Goal: Task Accomplishment & Management: Use online tool/utility

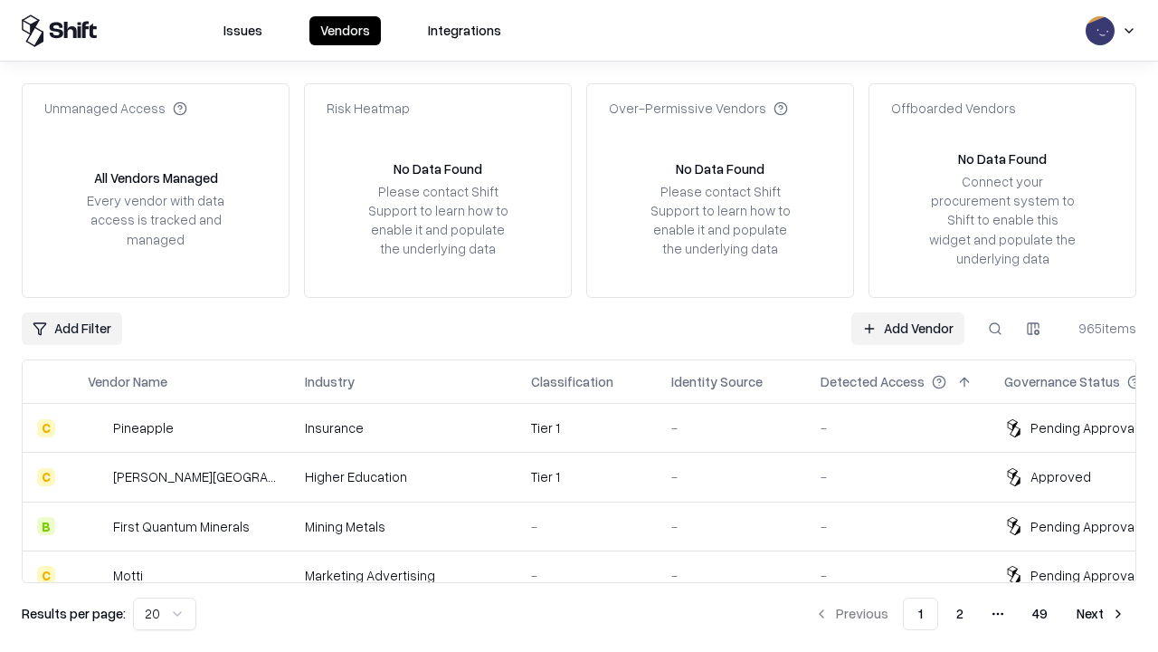
click at [908, 328] on link "Add Vendor" at bounding box center [908, 328] width 113 height 33
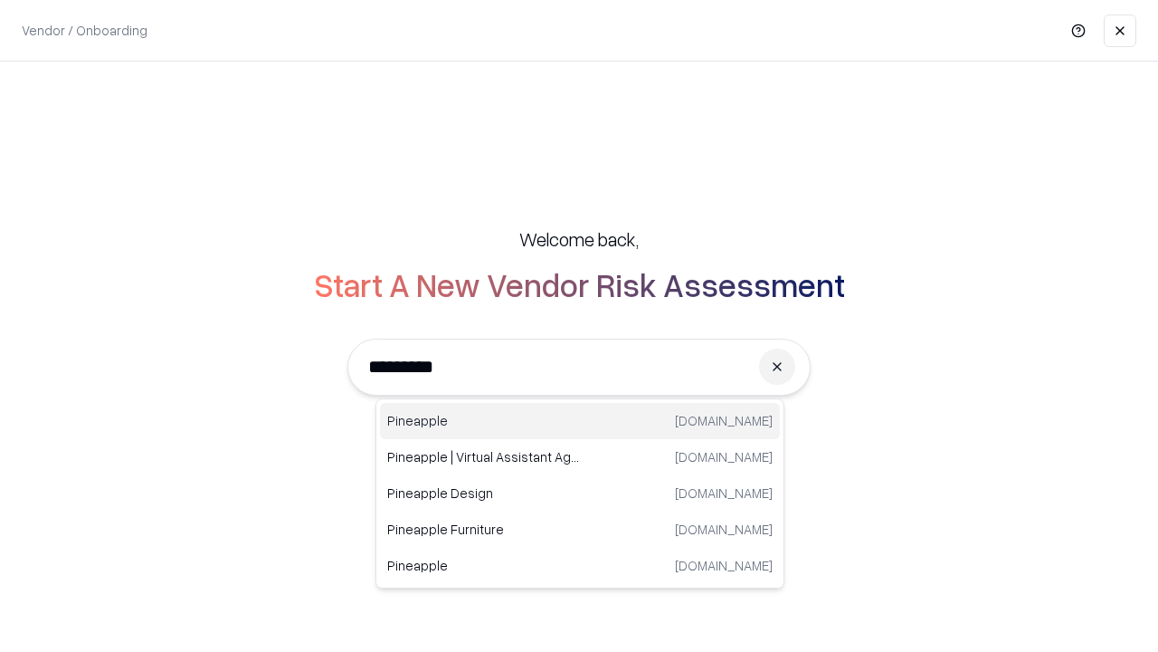
click at [580, 421] on div "Pineapple [DOMAIN_NAME]" at bounding box center [580, 421] width 400 height 36
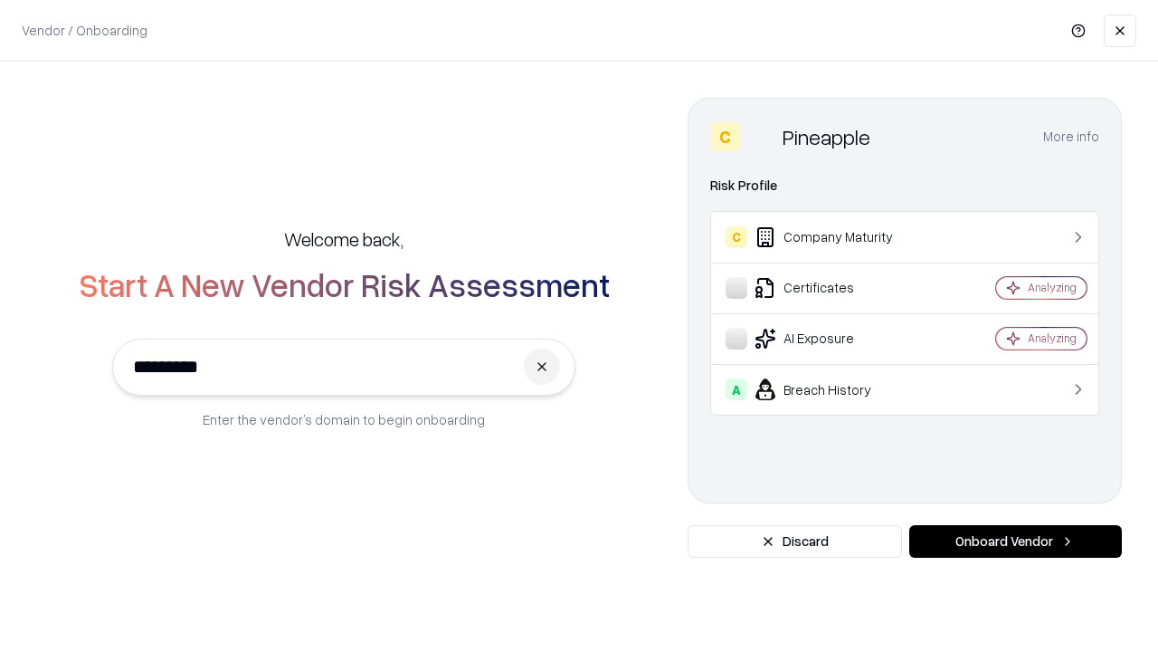
type input "*********"
click at [1015, 541] on button "Onboard Vendor" at bounding box center [1015, 541] width 213 height 33
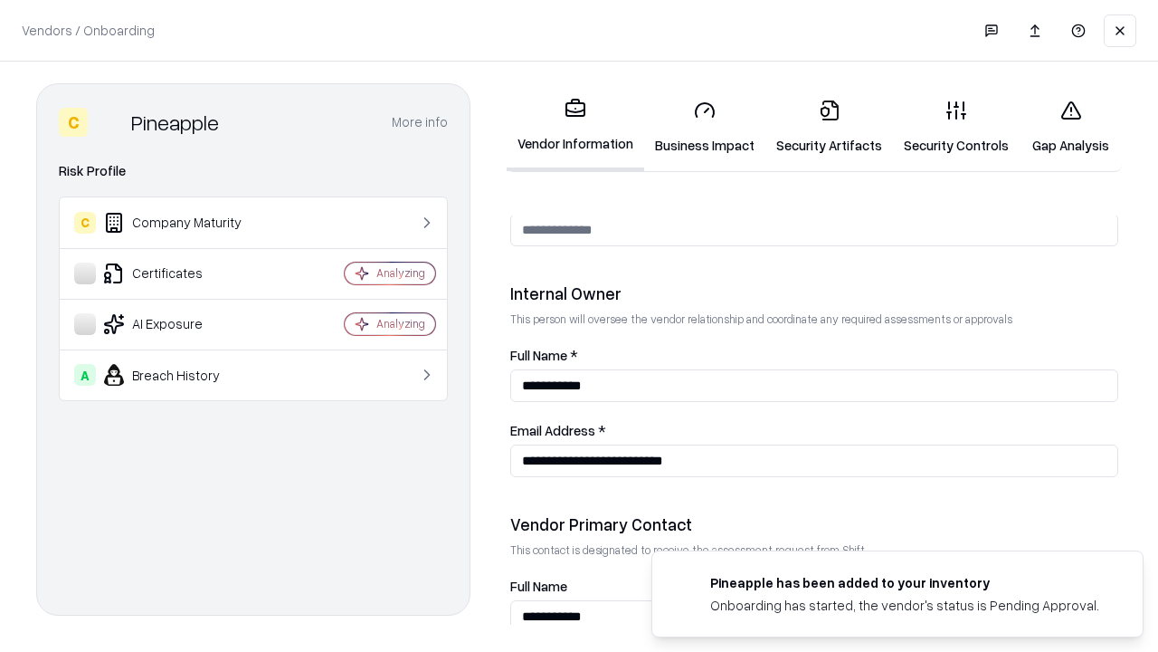
scroll to position [938, 0]
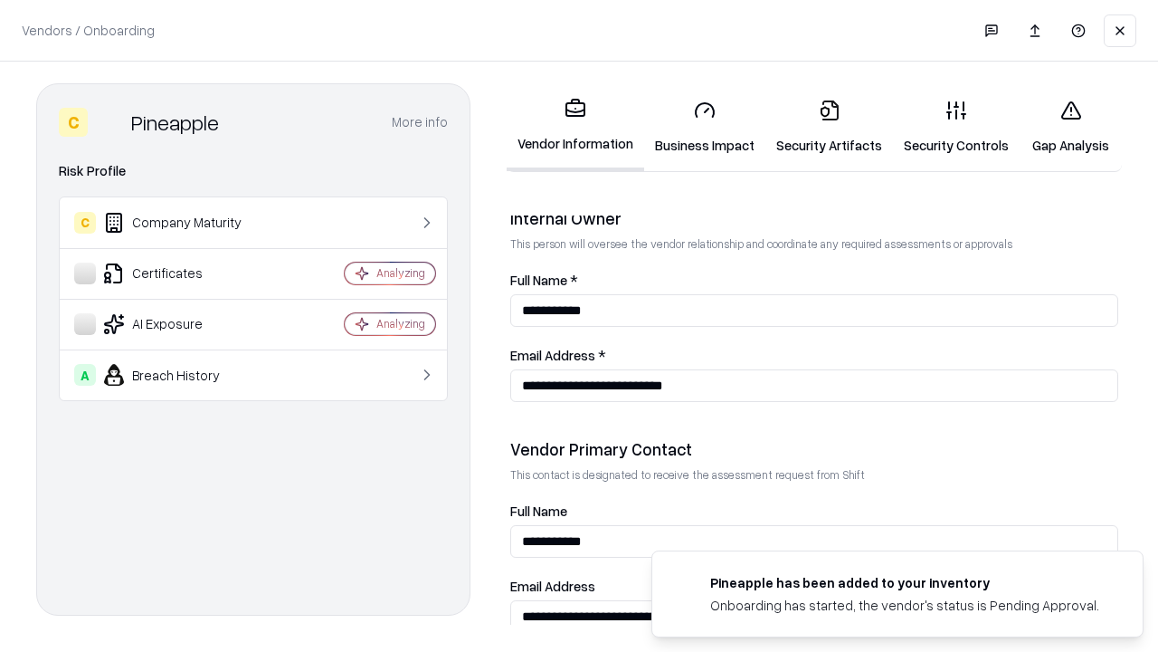
click at [829, 127] on link "Security Artifacts" at bounding box center [830, 127] width 128 height 84
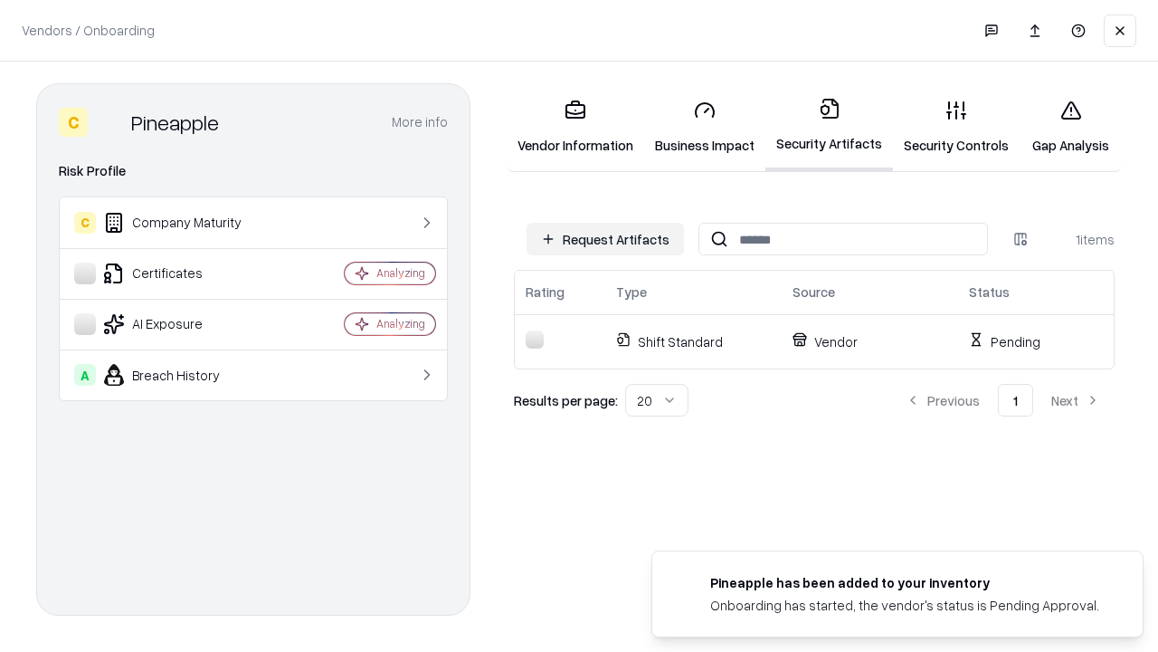
click at [605, 239] on button "Request Artifacts" at bounding box center [605, 239] width 157 height 33
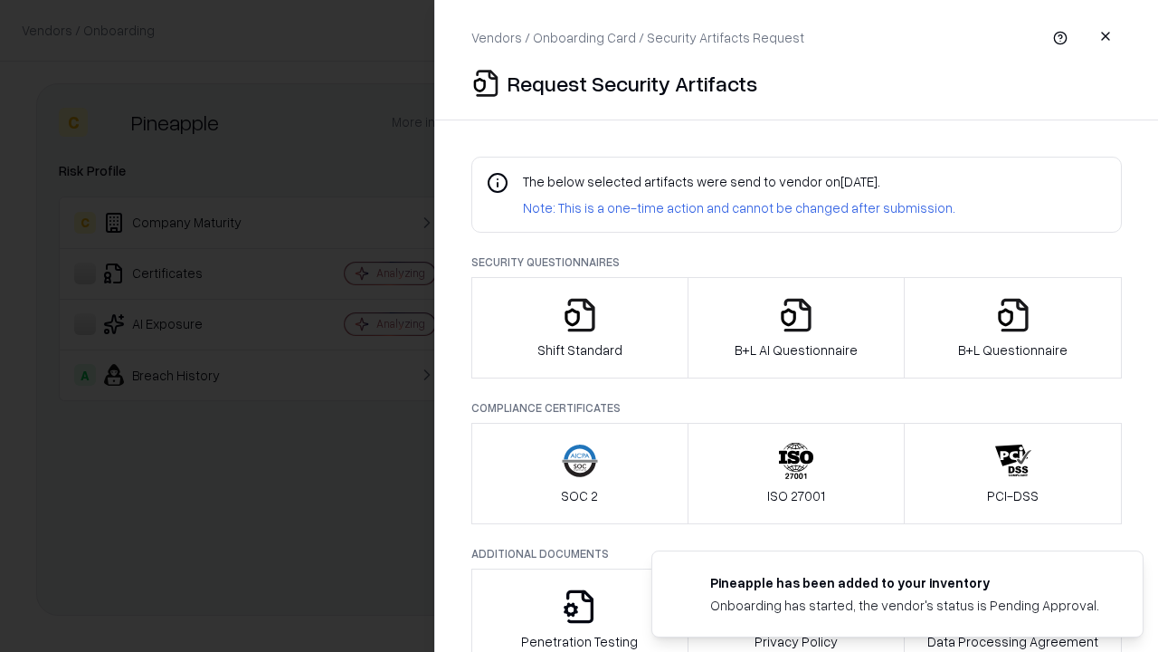
click at [1013, 328] on icon "button" at bounding box center [1013, 315] width 36 height 36
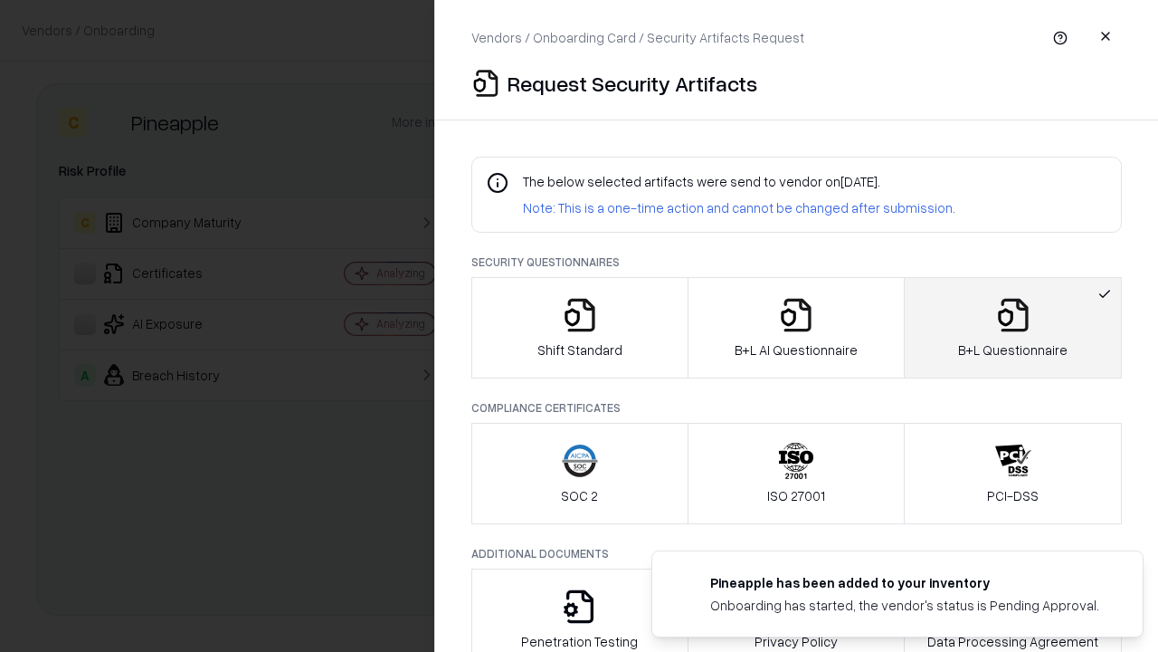
click at [795, 328] on icon "button" at bounding box center [796, 315] width 36 height 36
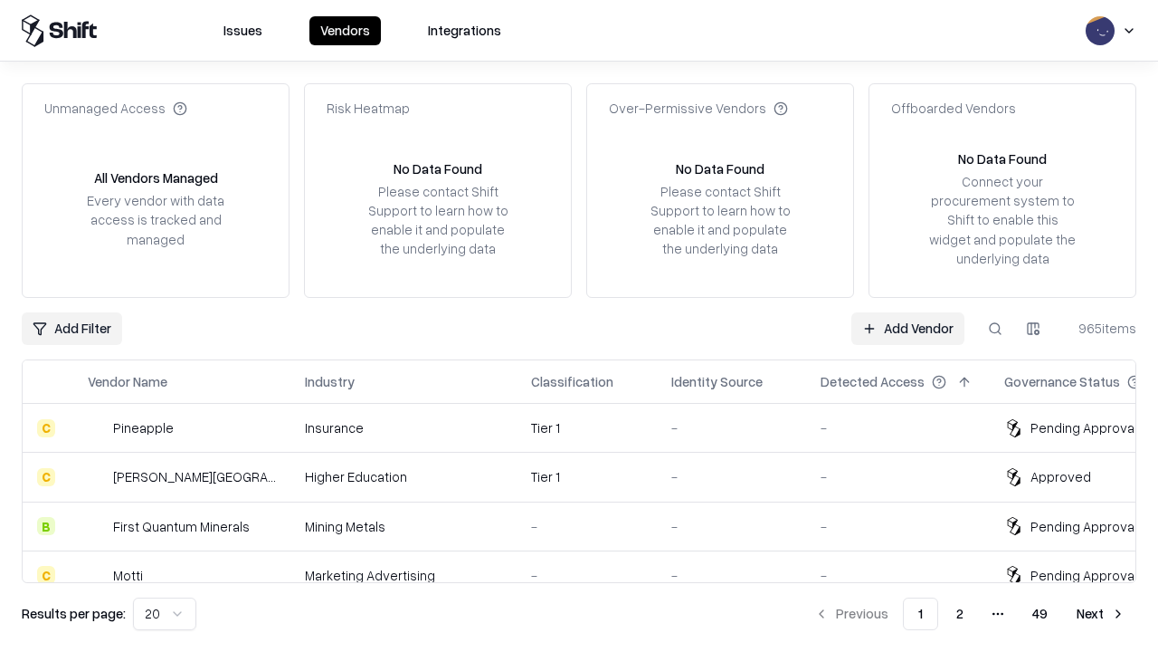
click at [908, 328] on link "Add Vendor" at bounding box center [908, 328] width 113 height 33
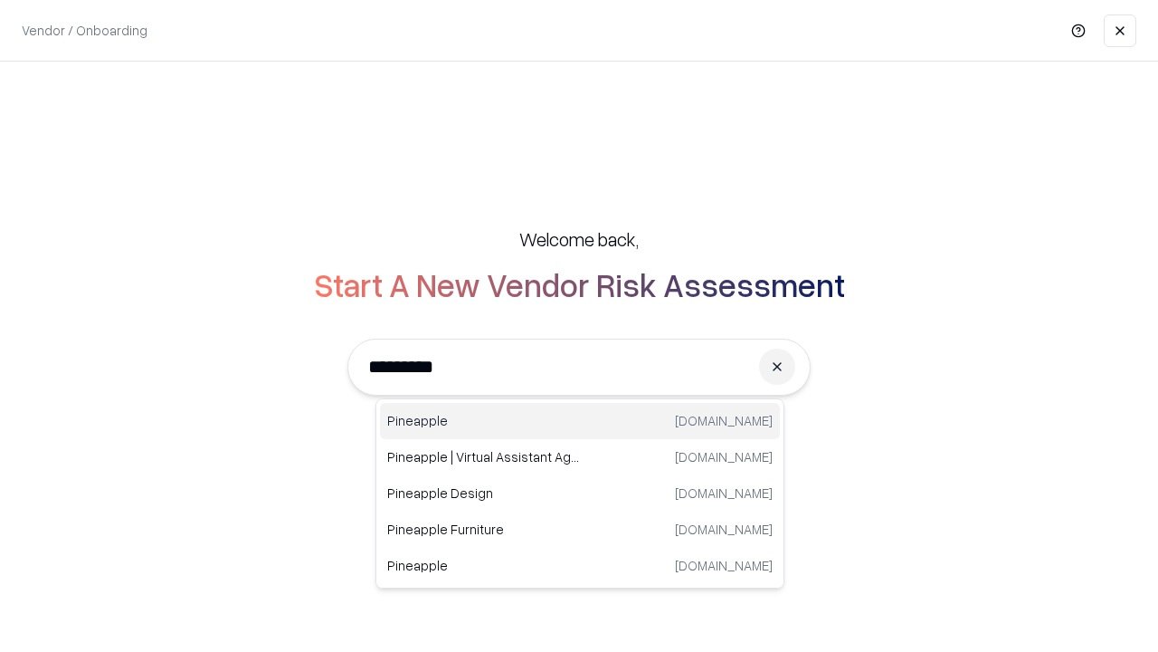
click at [580, 421] on div "Pineapple [DOMAIN_NAME]" at bounding box center [580, 421] width 400 height 36
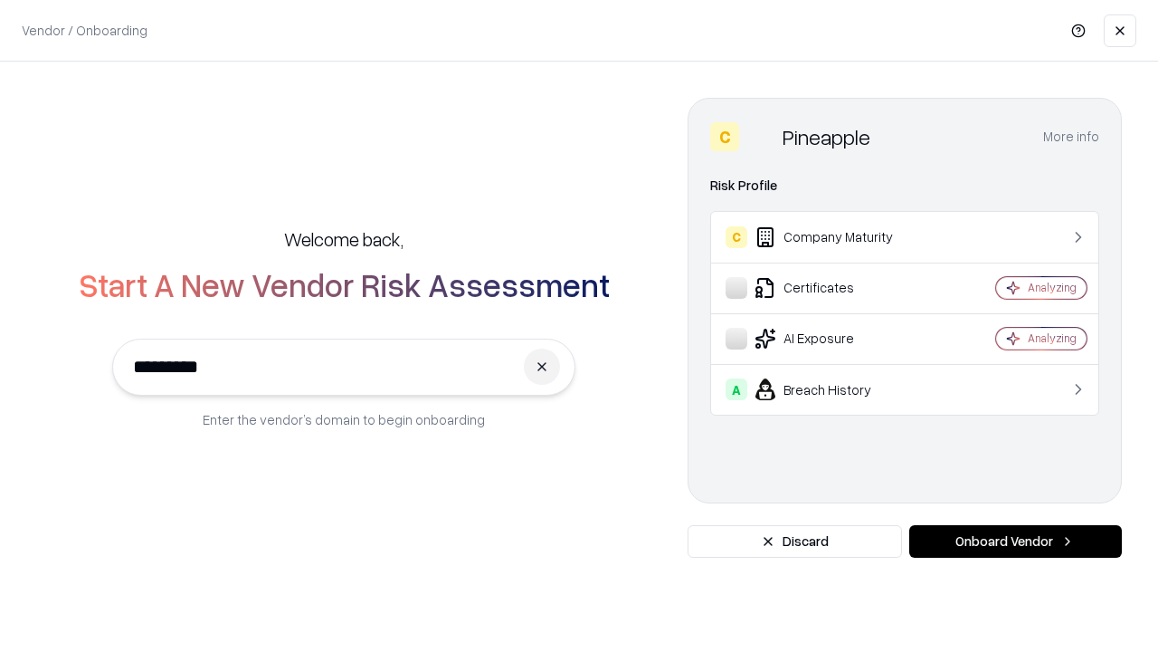
type input "*********"
click at [1015, 541] on button "Onboard Vendor" at bounding box center [1015, 541] width 213 height 33
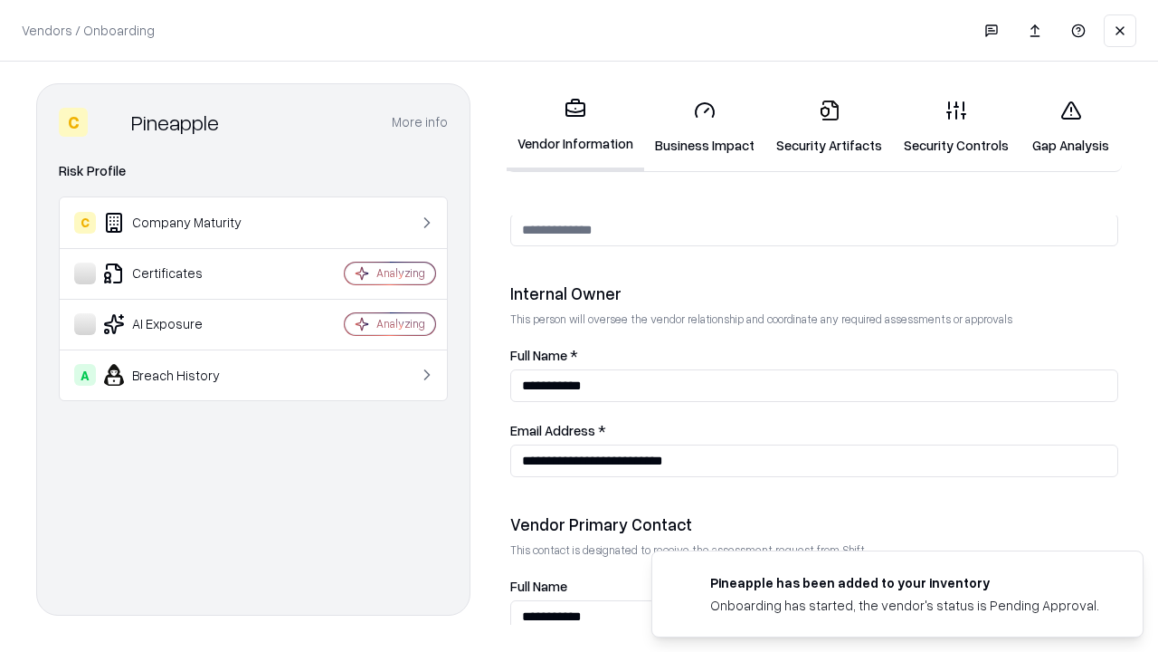
scroll to position [938, 0]
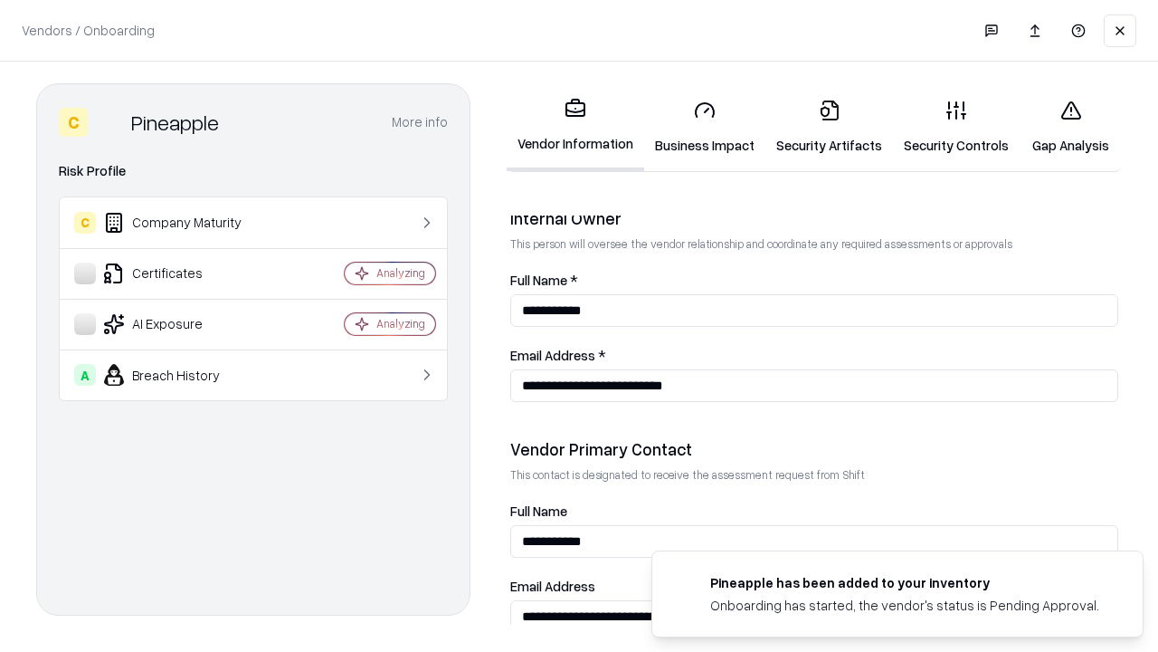
click at [1071, 127] on link "Gap Analysis" at bounding box center [1071, 127] width 102 height 84
